Goal: Information Seeking & Learning: Learn about a topic

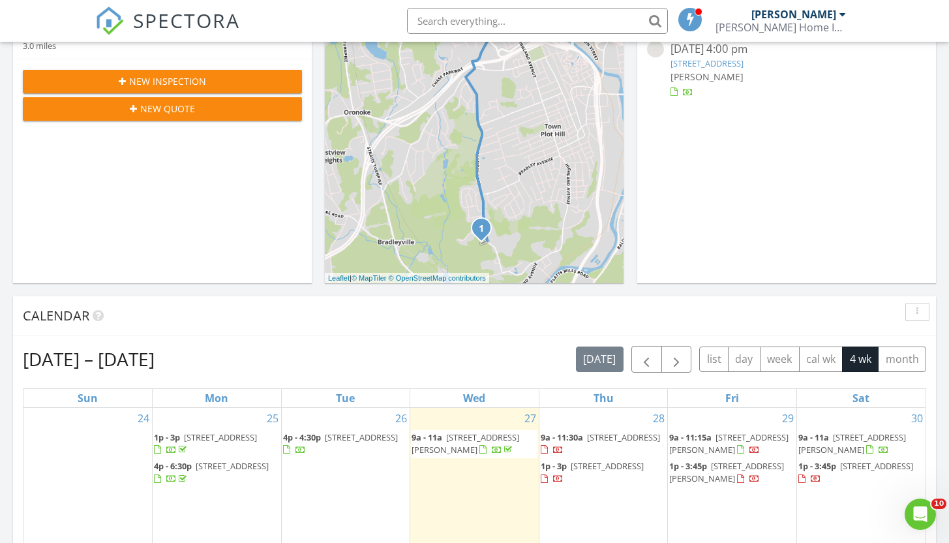
scroll to position [334, 0]
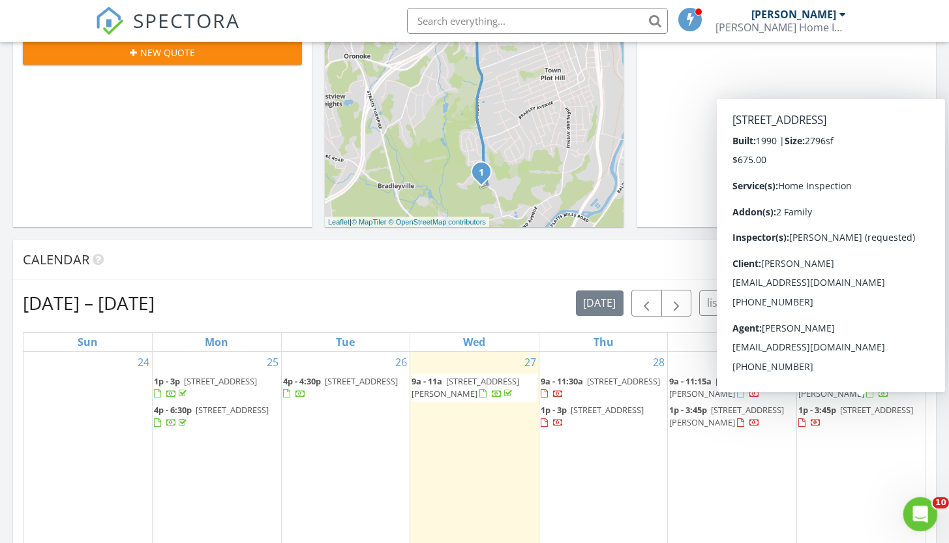
click at [915, 516] on icon "Open Intercom Messenger" at bounding box center [919, 513] width 22 height 22
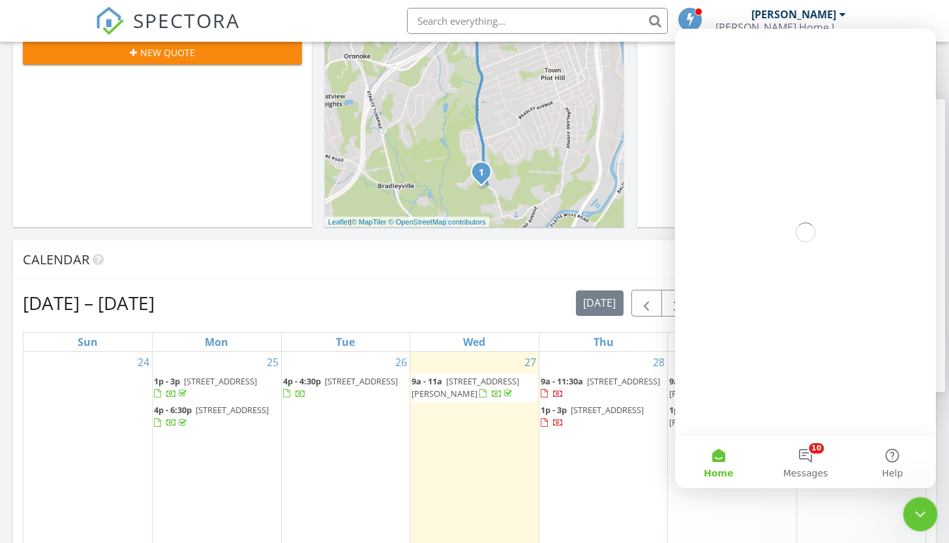
scroll to position [0, 0]
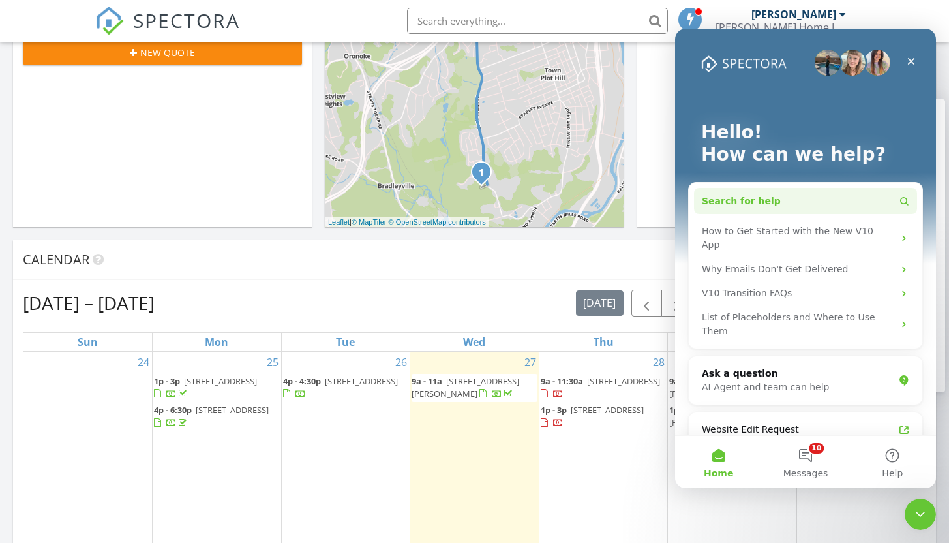
click at [771, 197] on button "Search for help" at bounding box center [805, 201] width 223 height 26
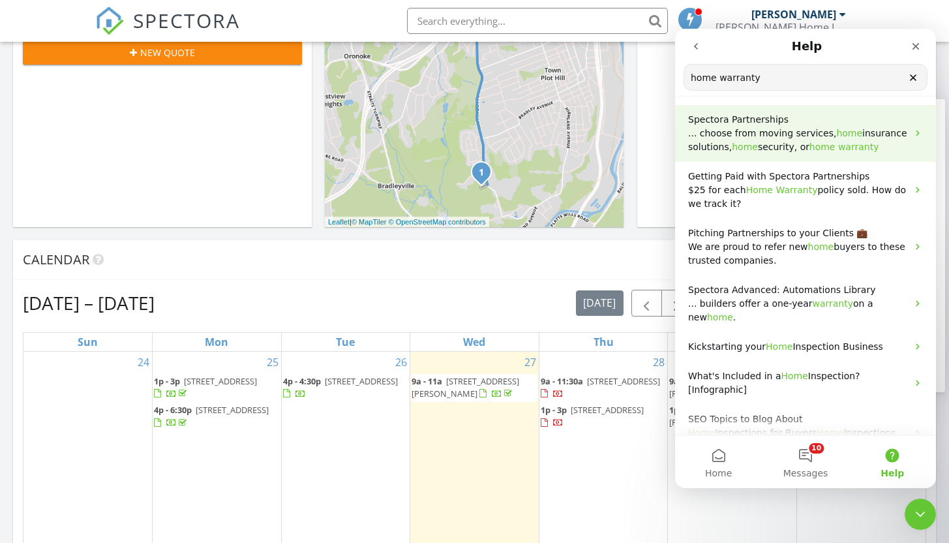
type input "home warranty"
click at [842, 145] on span "warranty" at bounding box center [858, 147] width 41 height 10
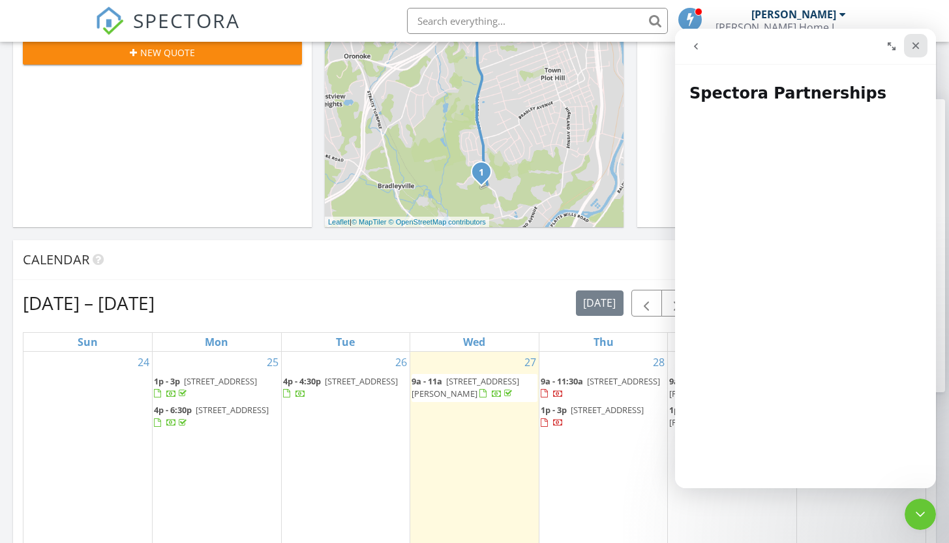
click at [917, 43] on icon "Close" at bounding box center [916, 45] width 10 height 10
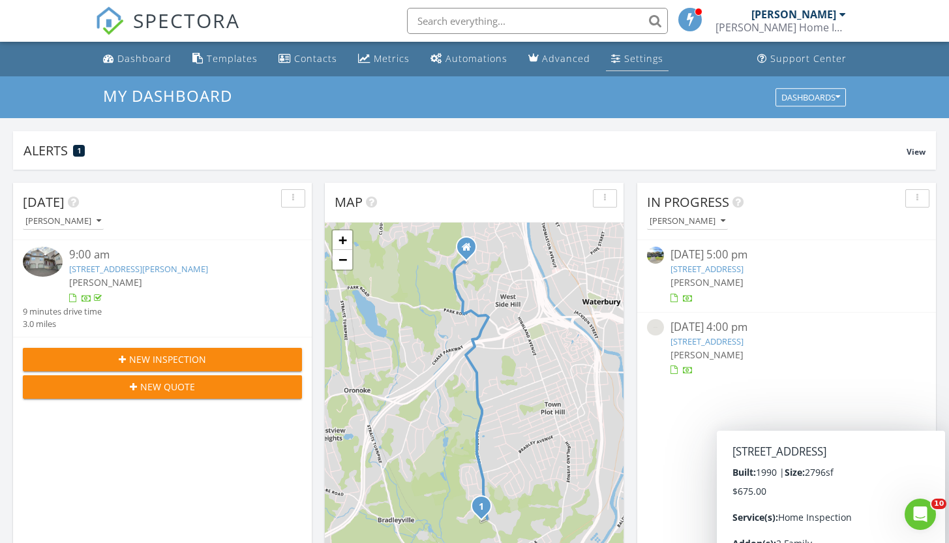
click at [636, 54] on div "Settings" at bounding box center [643, 58] width 39 height 12
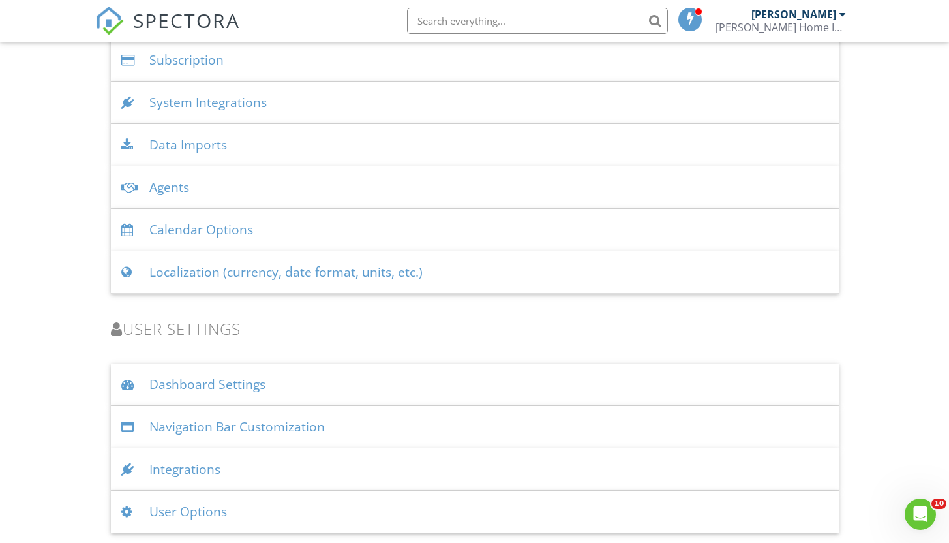
scroll to position [1673, 0]
click at [191, 471] on div "Integrations" at bounding box center [475, 469] width 728 height 42
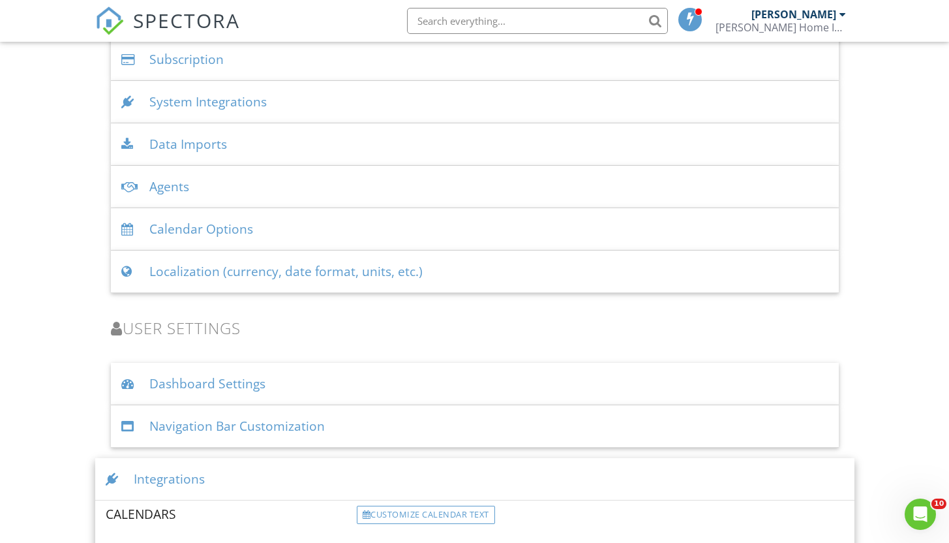
scroll to position [1829, 0]
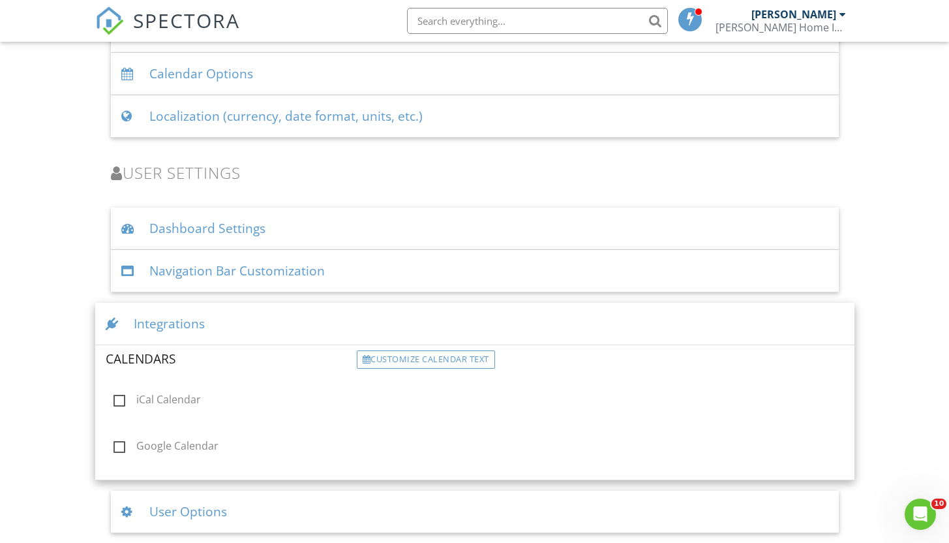
click at [217, 273] on div "Navigation Bar Customization" at bounding box center [475, 271] width 728 height 42
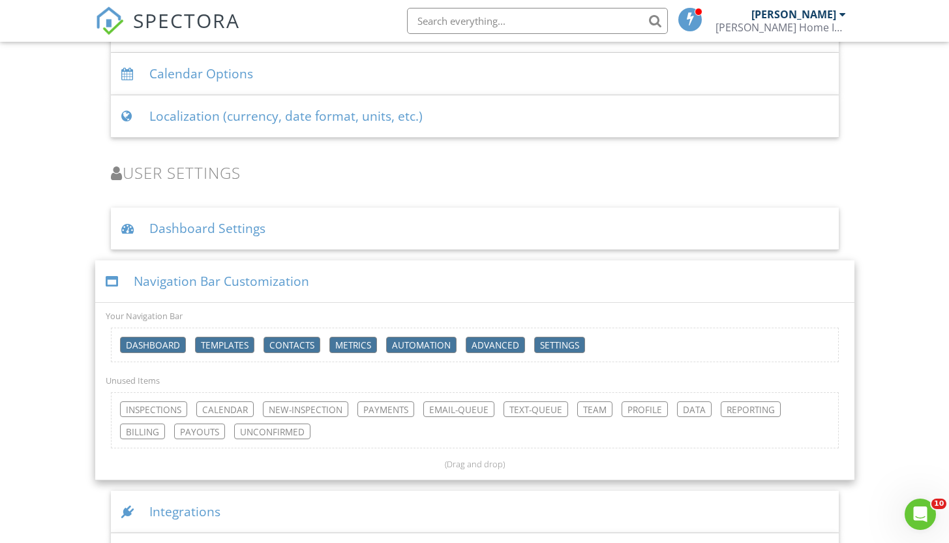
click at [217, 273] on div "Navigation Bar Customization" at bounding box center [474, 281] width 759 height 42
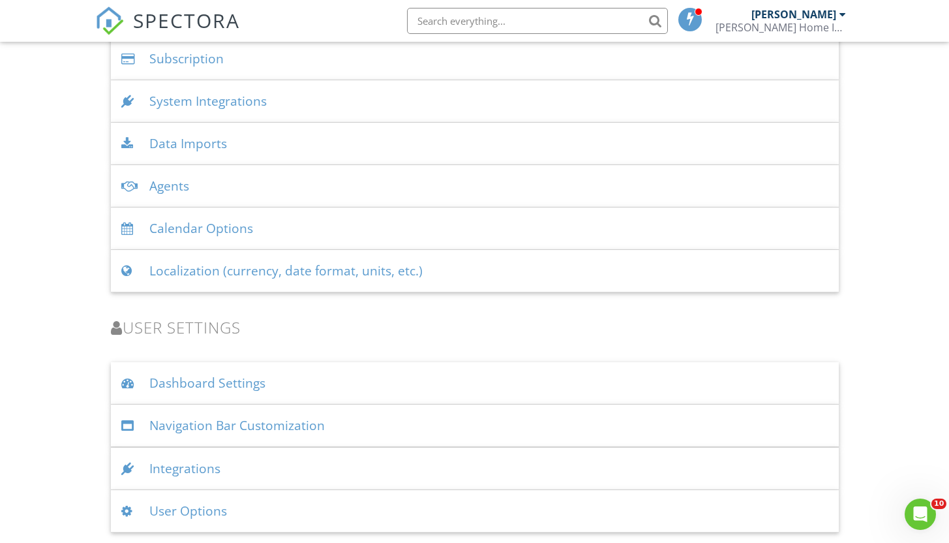
scroll to position [1673, 0]
click at [203, 504] on div "User Options" at bounding box center [475, 511] width 728 height 42
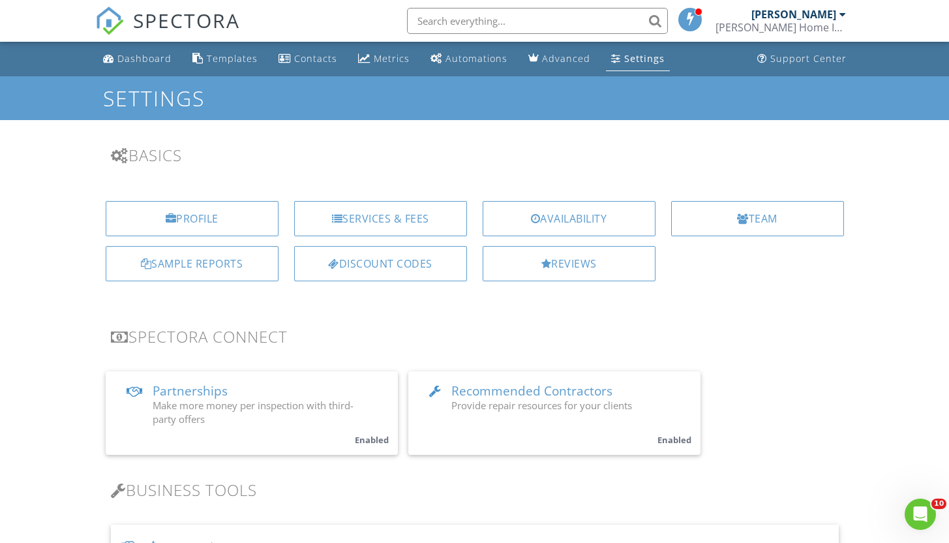
click at [194, 389] on span "Partnerships" at bounding box center [190, 390] width 75 height 17
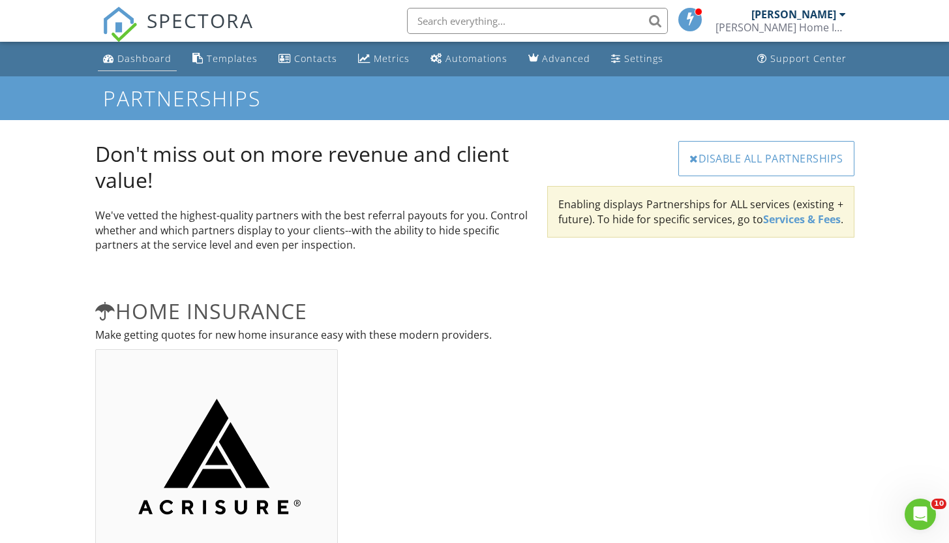
click at [146, 62] on div "Dashboard" at bounding box center [144, 58] width 54 height 12
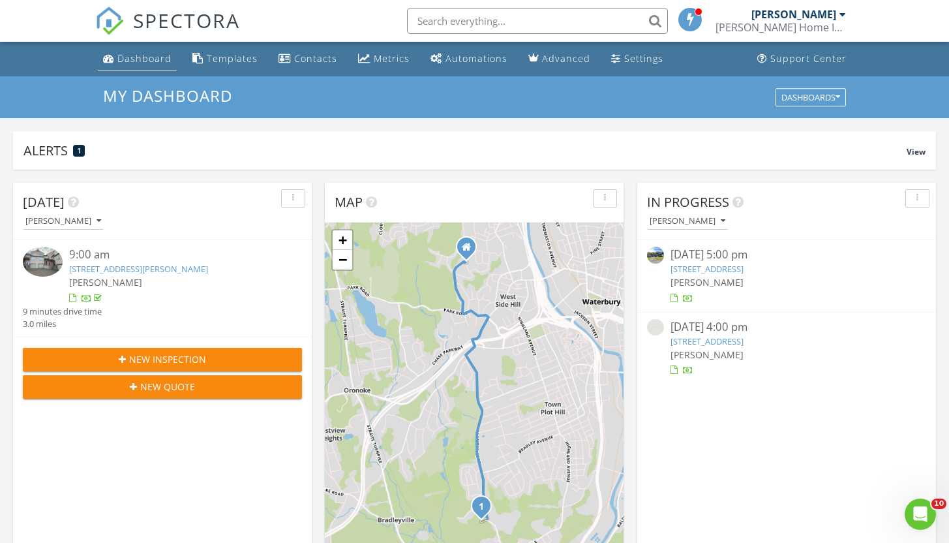
click at [132, 59] on div "Dashboard" at bounding box center [144, 58] width 54 height 12
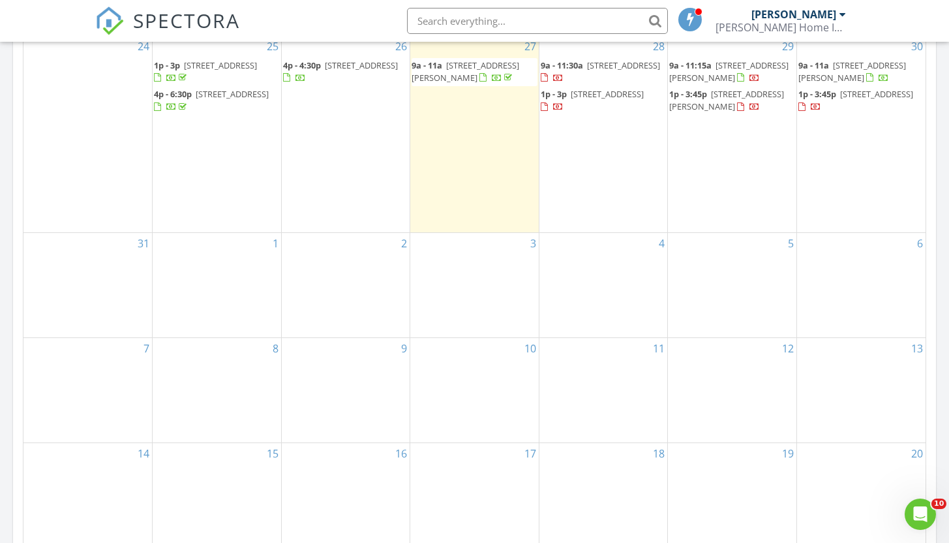
scroll to position [490, 0]
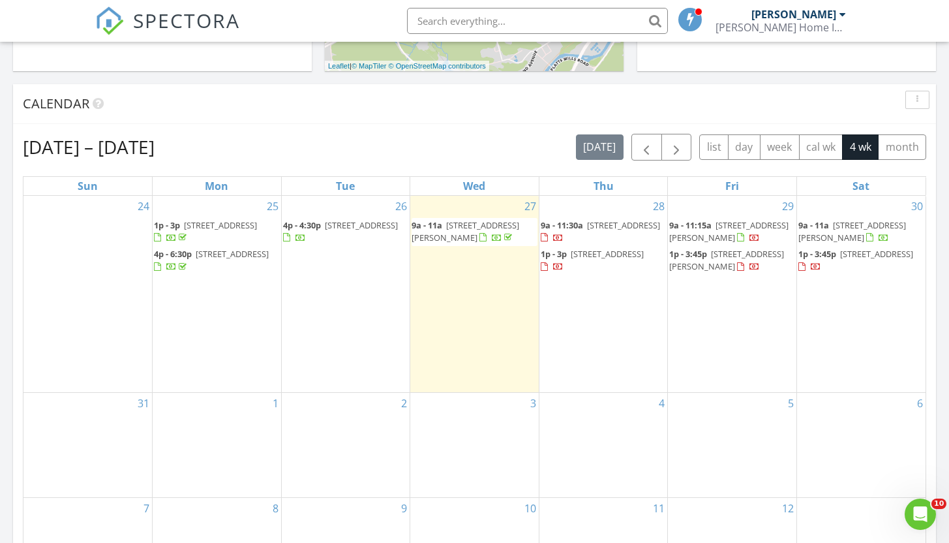
click at [603, 228] on span "[STREET_ADDRESS]" at bounding box center [623, 225] width 73 height 12
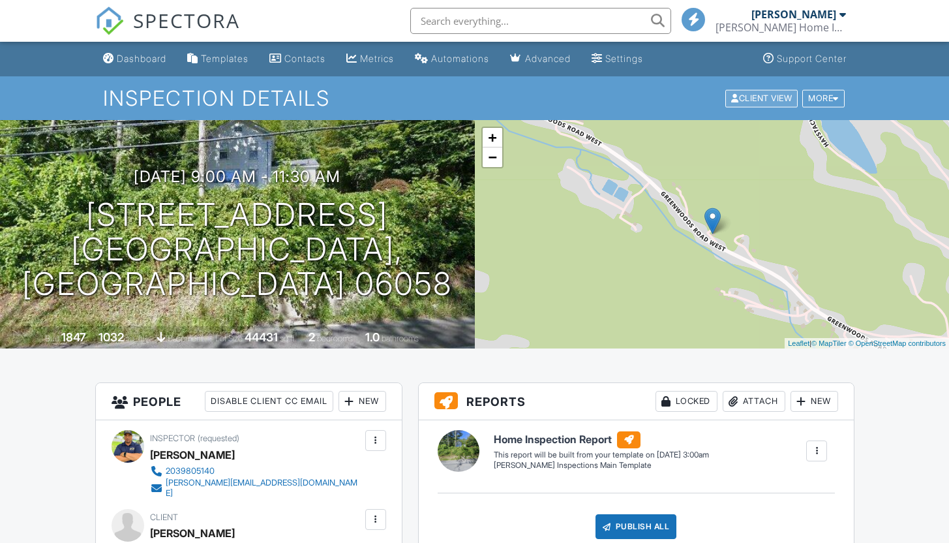
click at [782, 106] on div "Client View" at bounding box center [761, 98] width 72 height 18
